Goal: Transaction & Acquisition: Purchase product/service

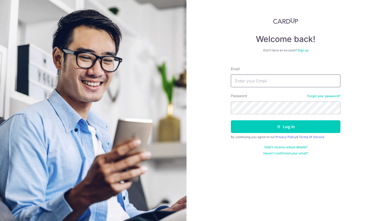
click at [267, 80] on input "Email" at bounding box center [286, 81] width 110 height 13
type input "[EMAIL_ADDRESS][PERSON_NAME][DOMAIN_NAME]"
click at [322, 97] on link "Forgot your password?" at bounding box center [323, 96] width 33 height 4
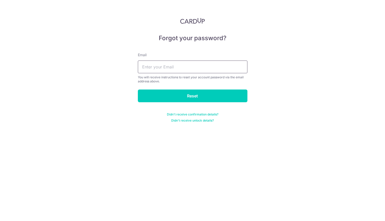
click at [166, 67] on input "text" at bounding box center [193, 67] width 110 height 13
type input "kapur.shashank@gmail.com"
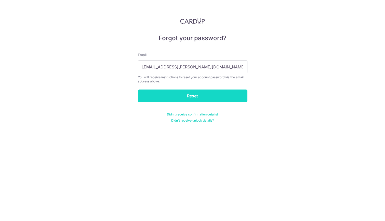
click at [170, 95] on input "Reset" at bounding box center [193, 96] width 110 height 13
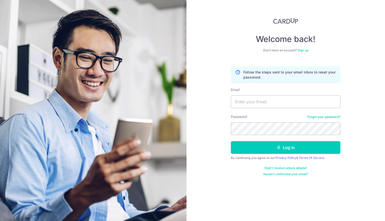
click at [302, 49] on link "Sign up" at bounding box center [303, 50] width 11 height 4
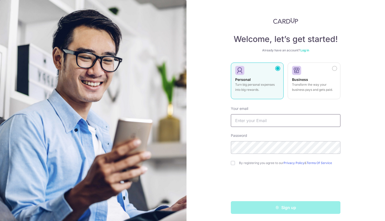
click at [261, 120] on input "text" at bounding box center [286, 120] width 110 height 13
type input "[EMAIL_ADDRESS][PERSON_NAME][DOMAIN_NAME]"
click at [233, 165] on input "checkbox" at bounding box center [233, 163] width 4 height 4
checkbox input "true"
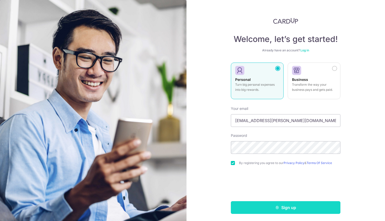
click at [257, 210] on button "Sign up" at bounding box center [286, 208] width 110 height 13
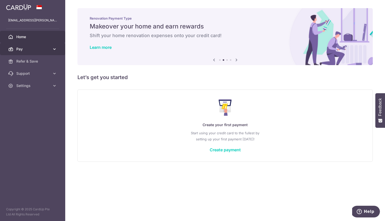
click at [52, 51] on link "Pay" at bounding box center [32, 49] width 65 height 12
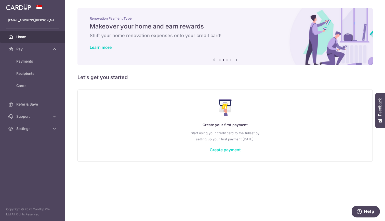
click at [217, 149] on link "Create payment" at bounding box center [225, 149] width 31 height 5
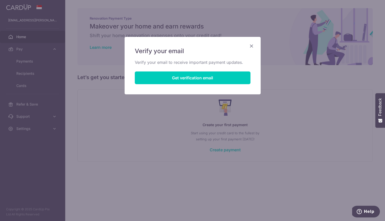
click at [196, 71] on div "Verify your email Verify your email to receive important payment updates. Get v…" at bounding box center [193, 66] width 136 height 58
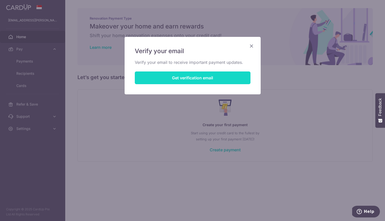
click at [195, 79] on button "Get verification email" at bounding box center [193, 78] width 116 height 13
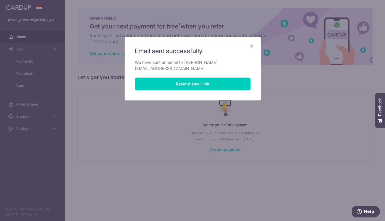
click at [250, 44] on icon "Close" at bounding box center [251, 46] width 6 height 6
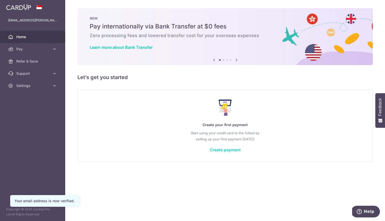
click at [233, 148] on link "Create payment" at bounding box center [225, 149] width 31 height 5
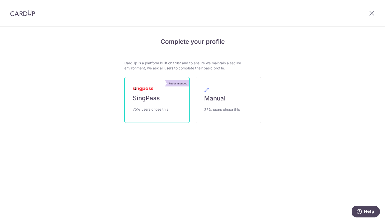
click at [148, 96] on span "SingPass" at bounding box center [146, 98] width 27 height 8
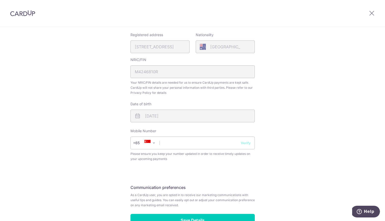
scroll to position [126, 0]
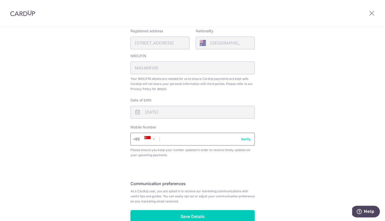
click at [197, 143] on input "text" at bounding box center [192, 139] width 124 height 13
type input "81573471"
drag, startPoint x: 248, startPoint y: 139, endPoint x: 257, endPoint y: 159, distance: 21.9
click at [257, 159] on div "Review your details Your Details Please provide your full name as per your NRIC…" at bounding box center [192, 77] width 137 height 340
click at [243, 137] on button "Verify" at bounding box center [246, 139] width 10 height 5
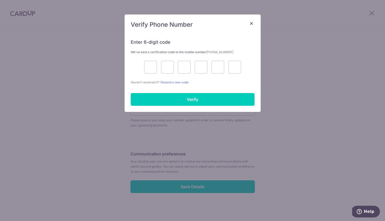
scroll to position [156, 0]
click at [149, 66] on input "text" at bounding box center [150, 67] width 13 height 13
type input "1"
type input "3"
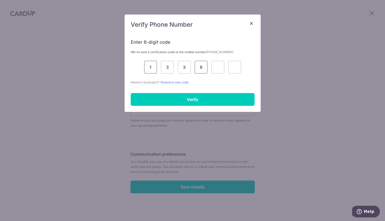
type input "9"
type input "6"
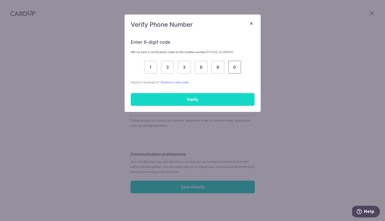
type input "0"
click at [168, 99] on input "Verify" at bounding box center [193, 99] width 124 height 13
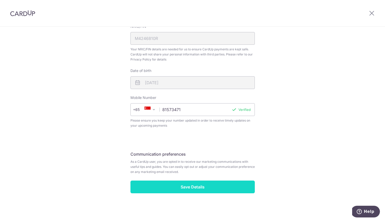
scroll to position [156, 0]
click at [203, 184] on input "Save Details" at bounding box center [192, 187] width 124 height 13
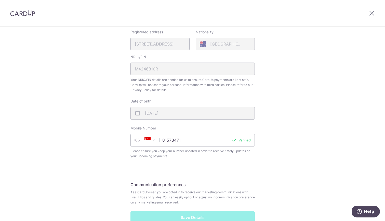
scroll to position [122, 0]
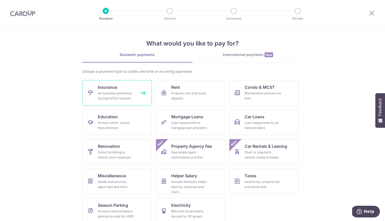
click at [114, 93] on div "All insurance premiums (except NTUC Income)" at bounding box center [116, 96] width 37 height 10
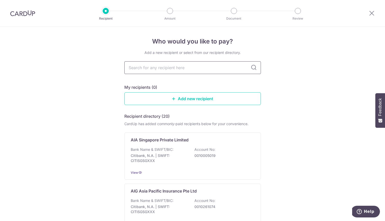
click at [176, 70] on input "text" at bounding box center [192, 67] width 137 height 13
type input "manu"
type input "manulif"
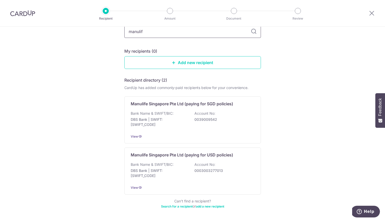
scroll to position [38, 0]
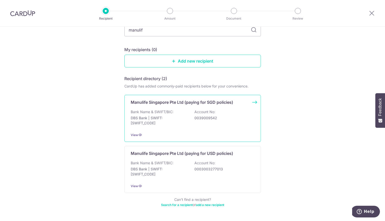
click at [197, 106] on div "Manulife Singapore Pte Ltd (paying for SGD policies) Bank Name & SWIFT/BIC: DBS…" at bounding box center [192, 118] width 137 height 47
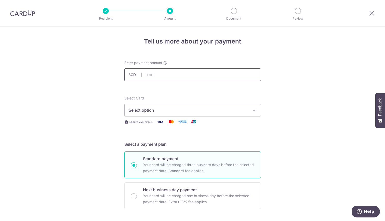
click at [188, 75] on input "text" at bounding box center [192, 75] width 137 height 13
click at [201, 110] on span "Select option" at bounding box center [188, 110] width 119 height 6
click at [199, 124] on span "Add credit card" at bounding box center [197, 124] width 119 height 5
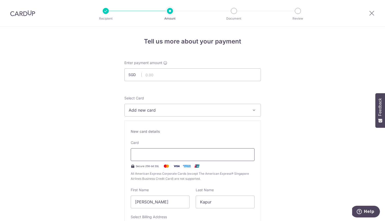
click at [170, 151] on div at bounding box center [193, 155] width 124 height 13
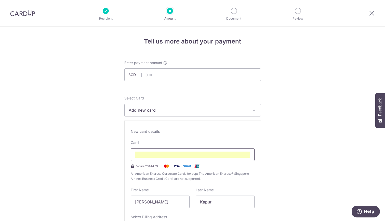
type input "10 / 2027"
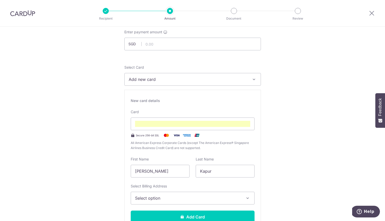
click at [211, 195] on span "Select option" at bounding box center [188, 198] width 106 height 6
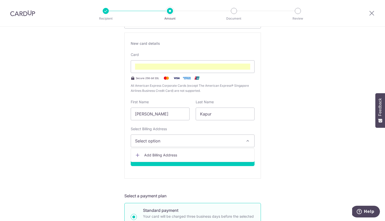
scroll to position [89, 0]
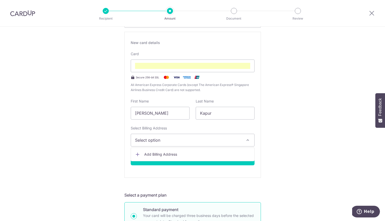
click at [175, 153] on span "Add Billing Address" at bounding box center [197, 154] width 106 height 5
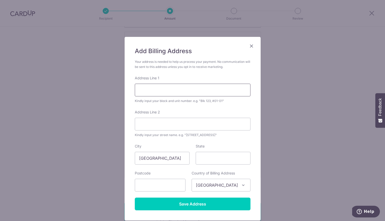
click at [183, 88] on input "Address Line 1" at bounding box center [193, 90] width 116 height 13
click at [139, 181] on input "text" at bounding box center [160, 185] width 51 height 13
type input "248362"
click at [108, 170] on div "Add Billing Address Your address is needed to help us process your payment. No …" at bounding box center [192, 110] width 385 height 221
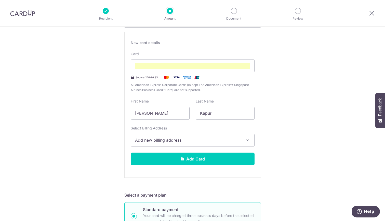
click at [170, 144] on button "Add new billing address" at bounding box center [193, 140] width 124 height 13
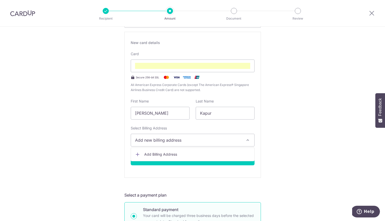
click at [167, 154] on span "Add Billing Address" at bounding box center [197, 154] width 106 height 5
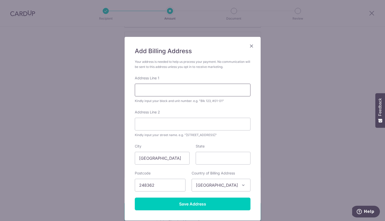
click at [169, 89] on input "Address Line 1" at bounding box center [193, 90] width 116 height 13
click at [147, 118] on div "Address Line 2 Kindly input your street name. e.g. "Hougang Street 10"" at bounding box center [193, 124] width 116 height 28
click at [159, 87] on input "Address Line 1" at bounding box center [193, 90] width 116 height 13
click at [153, 89] on input "0603, 477" at bounding box center [193, 90] width 116 height 13
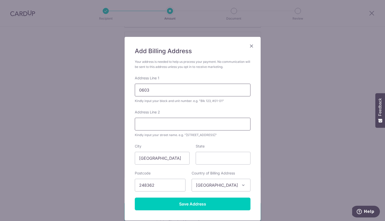
type input "0603"
click at [153, 125] on input "Address Line 2" at bounding box center [193, 124] width 116 height 13
type input "477 River Valley Road"
click at [158, 92] on input "0603" at bounding box center [193, 90] width 116 height 13
type input "0603, Valley Park"
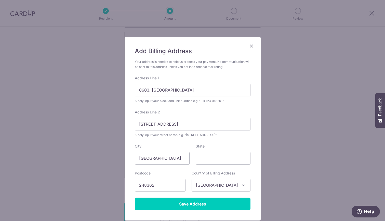
click at [195, 102] on div "Kindly input your block and unit number. e.g. "Blk 123, #01-01"" at bounding box center [193, 101] width 116 height 5
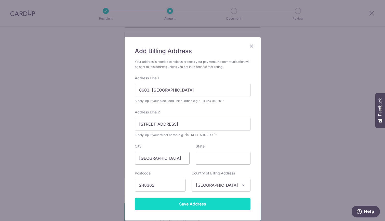
click at [205, 207] on input "Save Address" at bounding box center [193, 204] width 116 height 13
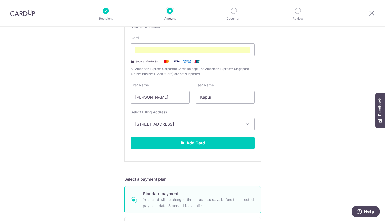
scroll to position [105, 0]
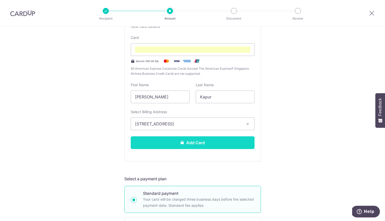
click at [198, 137] on button "Add Card" at bounding box center [193, 143] width 124 height 13
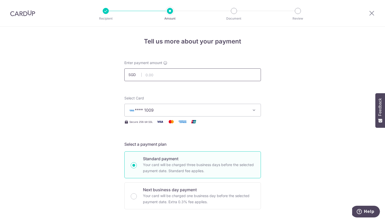
click at [164, 77] on input "text" at bounding box center [192, 75] width 137 height 13
type input "4"
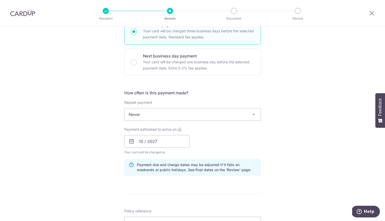
scroll to position [132, 0]
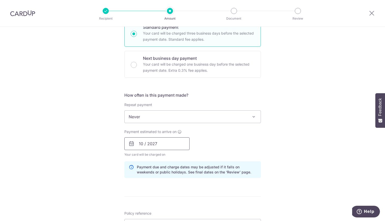
click at [150, 146] on input "10 / 2027" at bounding box center [156, 144] width 65 height 13
type input "3,486.92"
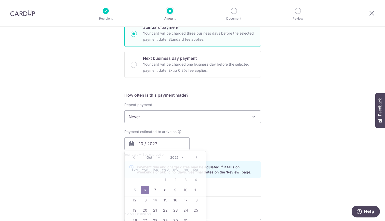
click at [255, 135] on div "Payment estimated to arrive on 10 / 2027 Prev Next Oct Nov Dec 2025 2026 2027 2…" at bounding box center [192, 143] width 143 height 28
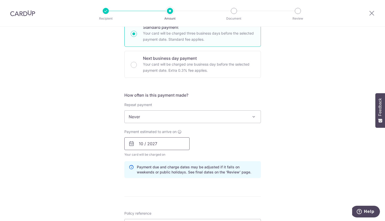
click at [149, 143] on input "10 / 2027" at bounding box center [156, 144] width 65 height 13
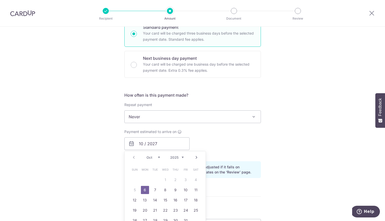
click at [229, 144] on div "Payment estimated to arrive on 10 / 2027 Prev Next Oct Nov Dec 2025 2026 2027 2…" at bounding box center [192, 143] width 143 height 28
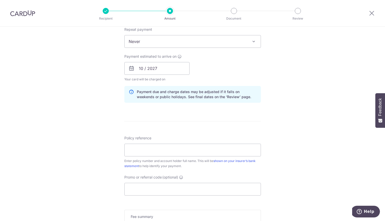
scroll to position [214, 0]
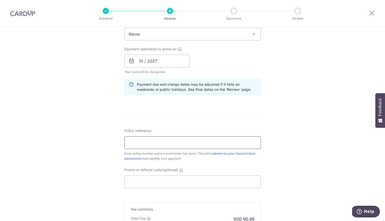
click at [229, 144] on input "Policy reference" at bounding box center [192, 143] width 137 height 13
paste input "(2470910047)"
type input "2470910047"
click at [296, 128] on div "Tell us more about your payment Enter payment amount SGD 3,486.92 3486.92 Card …" at bounding box center [192, 53] width 385 height 482
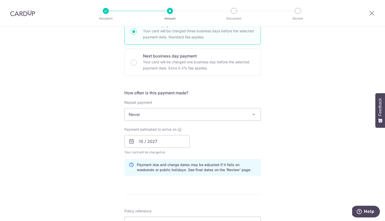
scroll to position [287, 0]
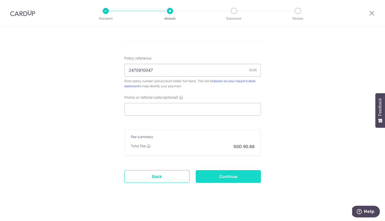
click at [221, 182] on input "Continue" at bounding box center [228, 176] width 65 height 13
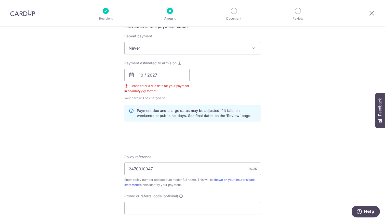
scroll to position [201, 0]
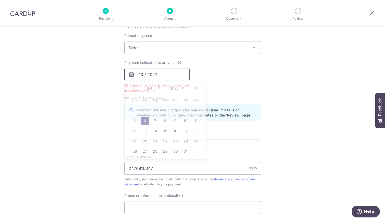
click at [143, 75] on input "10 / 2027" at bounding box center [156, 74] width 65 height 13
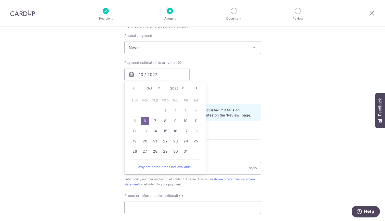
click at [145, 122] on link "6" at bounding box center [145, 121] width 8 height 8
type input "[DATE]"
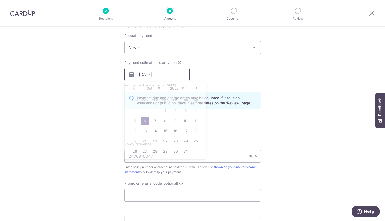
click at [158, 76] on input "[DATE]" at bounding box center [156, 74] width 65 height 13
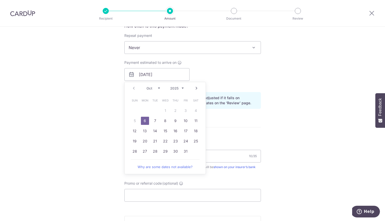
click at [260, 69] on div "Payment estimated to arrive on 06/10/2025 Prev Next Oct Nov Dec 2025 2026 2027 …" at bounding box center [192, 74] width 143 height 28
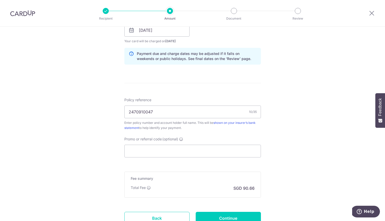
scroll to position [287, 0]
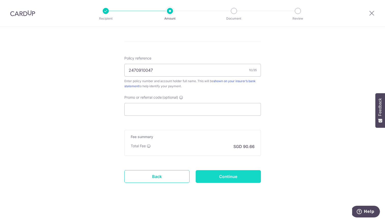
click at [233, 175] on input "Continue" at bounding box center [228, 176] width 65 height 13
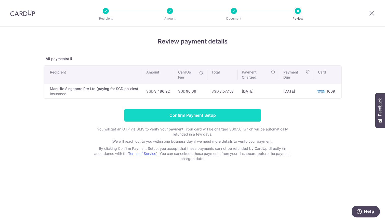
click at [187, 115] on input "Confirm Payment Setup" at bounding box center [192, 115] width 137 height 13
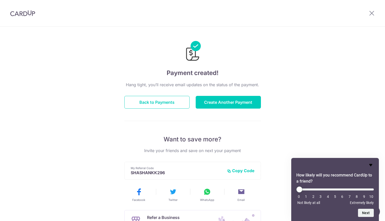
click at [370, 165] on icon "Hide survey" at bounding box center [370, 165] width 3 height 2
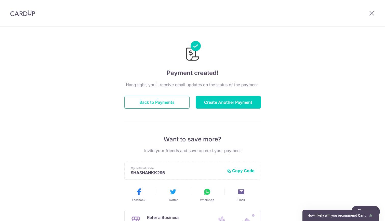
click at [167, 103] on button "Back to Payments" at bounding box center [156, 102] width 65 height 13
